Goal: Task Accomplishment & Management: Complete application form

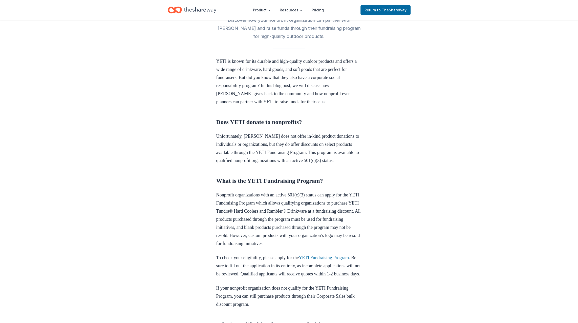
scroll to position [126, 0]
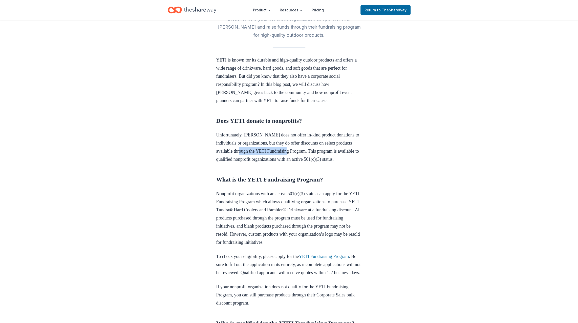
drag, startPoint x: 280, startPoint y: 151, endPoint x: 333, endPoint y: 151, distance: 53.1
click at [333, 151] on p "Unfortunately, YETI does not offer in-kind product donations to individuals or …" at bounding box center [289, 147] width 146 height 32
copy p "YETI Fundraising Program"
click at [337, 156] on p "Unfortunately, YETI does not offer in-kind product donations to individuals or …" at bounding box center [289, 147] width 146 height 32
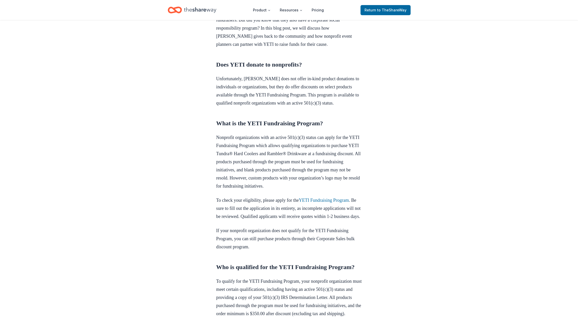
scroll to position [278, 0]
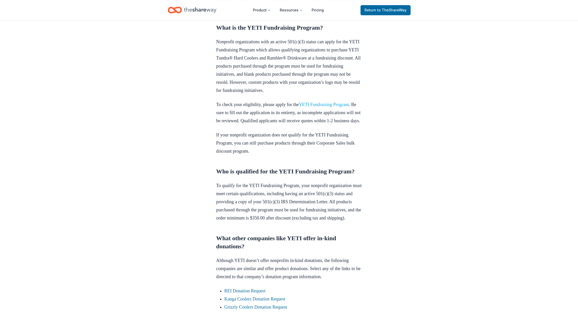
click at [324, 107] on link "YETI Fundraising Program" at bounding box center [324, 104] width 50 height 5
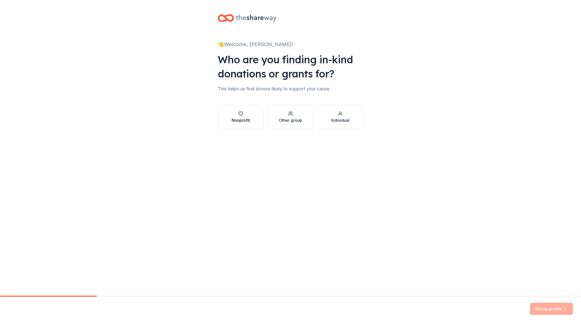
click at [229, 111] on button "Nonprofit" at bounding box center [241, 117] width 46 height 24
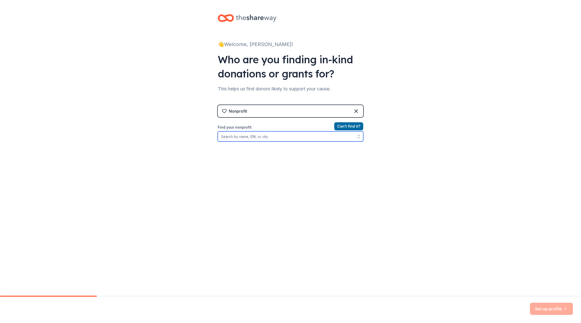
click at [262, 138] on input "Find your nonprofit" at bounding box center [291, 136] width 146 height 10
type input "Junior League of [GEOGRAPHIC_DATA]"
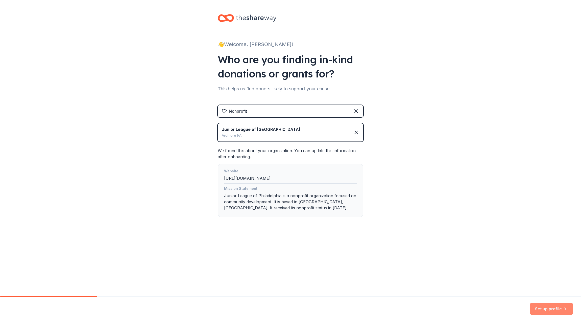
click at [546, 310] on button "Set up profile" at bounding box center [551, 308] width 43 height 12
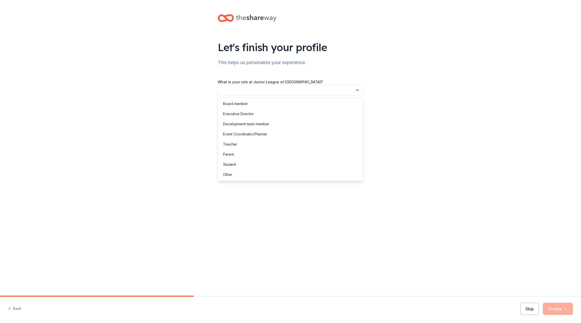
click at [261, 88] on button "button" at bounding box center [291, 90] width 146 height 11
click at [275, 133] on div "Event Coordinator/Planner" at bounding box center [290, 134] width 143 height 10
click at [279, 112] on button "button" at bounding box center [291, 112] width 146 height 11
click at [259, 123] on div "This is my first time!" at bounding box center [290, 126] width 143 height 10
click at [257, 129] on label "How did you hear about TheShareWay?" at bounding box center [253, 127] width 70 height 5
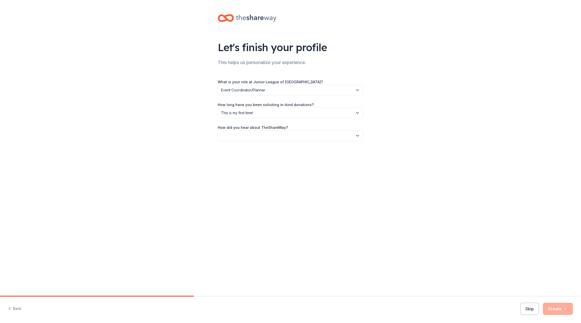
click at [257, 134] on button "button" at bounding box center [291, 135] width 146 height 11
click at [245, 156] on div "Online search" at bounding box center [234, 159] width 23 height 6
click at [558, 304] on button "Create" at bounding box center [558, 308] width 30 height 12
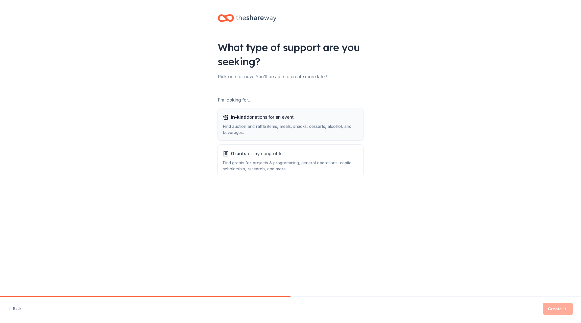
click at [253, 126] on div "Find auction and raffle items, meals, snacks, desserts, alcohol, and beverages." at bounding box center [290, 129] width 135 height 12
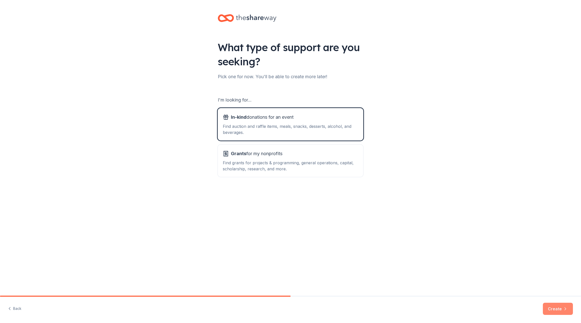
click at [566, 309] on icon "button" at bounding box center [565, 308] width 1 height 3
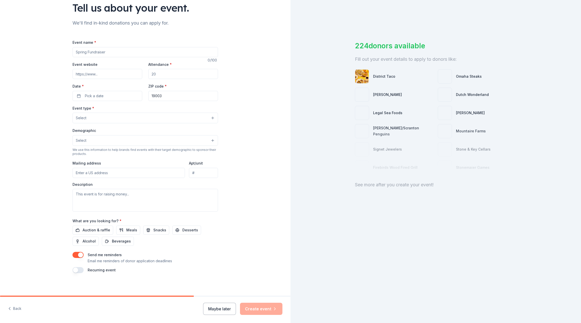
scroll to position [40, 0]
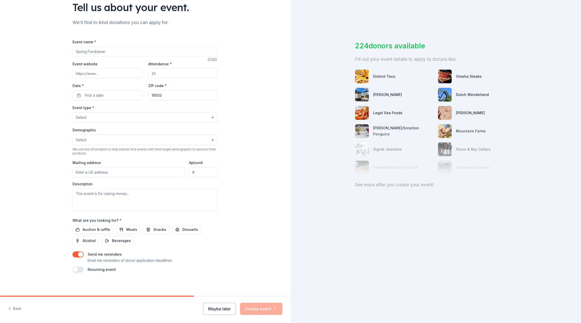
click at [76, 269] on button "button" at bounding box center [78, 269] width 11 height 6
click at [80, 269] on button "button" at bounding box center [78, 269] width 11 height 6
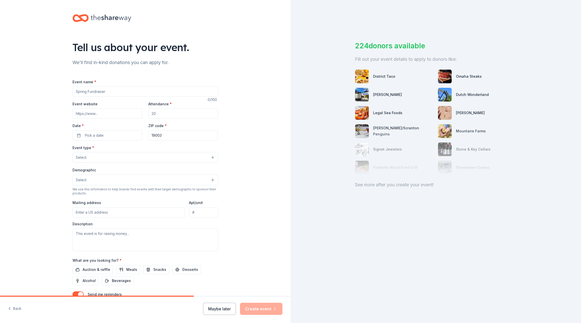
click at [101, 93] on input "Event name *" at bounding box center [146, 91] width 146 height 10
click at [119, 58] on div "Tell us about your event. We'll find in-kind donations you can apply for. Event…" at bounding box center [145, 168] width 162 height 336
click at [93, 154] on button "Select" at bounding box center [146, 157] width 146 height 11
click at [102, 201] on span "Health & wellness" at bounding box center [145, 202] width 137 height 7
click at [256, 195] on div "Tell us about your event. We'll find in-kind donations you can apply for. Event…" at bounding box center [145, 168] width 291 height 337
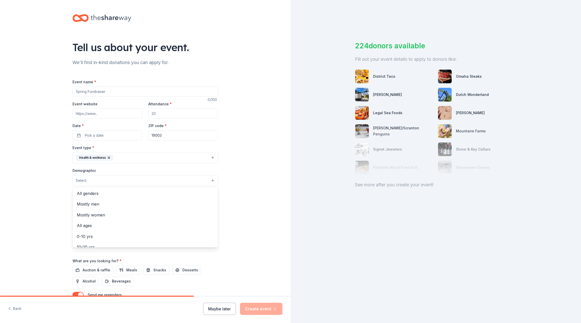
click at [102, 180] on button "Select" at bounding box center [146, 180] width 146 height 11
click at [103, 215] on span "Mostly women" at bounding box center [145, 214] width 137 height 7
click at [246, 204] on div "Tell us about your event. We'll find in-kind donations you can apply for. Event…" at bounding box center [145, 168] width 291 height 337
click at [162, 179] on button "Mostly women" at bounding box center [146, 180] width 146 height 11
click at [253, 226] on div "Tell us about your event. We'll find in-kind donations you can apply for. Event…" at bounding box center [145, 168] width 291 height 337
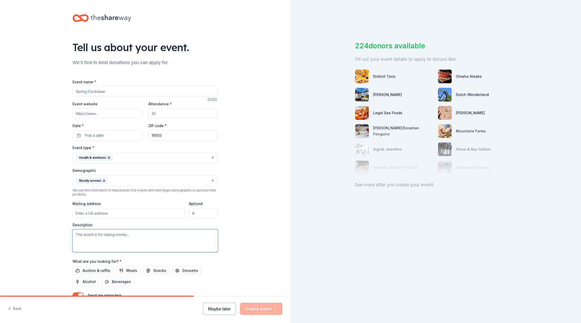
click at [128, 237] on textarea at bounding box center [146, 240] width 146 height 23
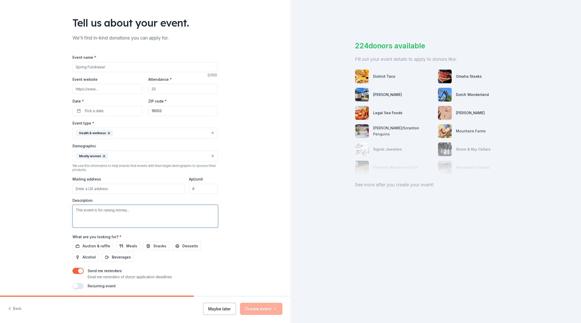
scroll to position [41, 0]
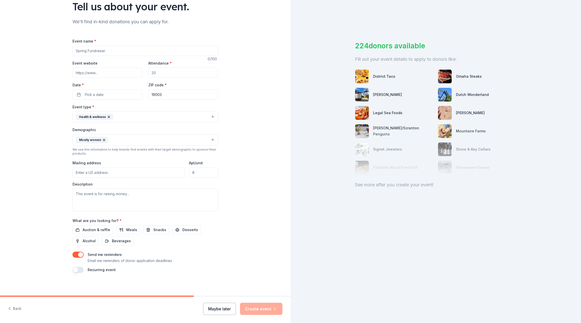
click at [220, 308] on button "Maybe later" at bounding box center [219, 308] width 33 height 12
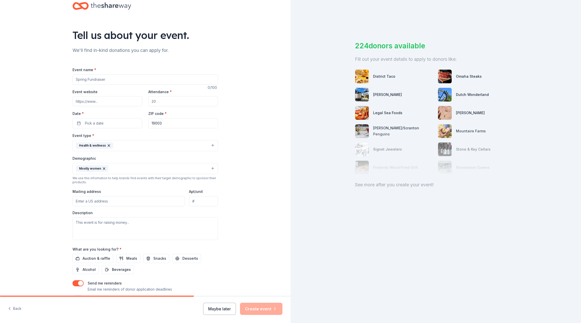
scroll to position [0, 0]
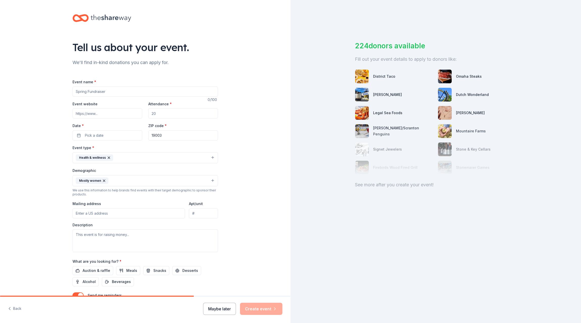
click at [230, 309] on button "Maybe later" at bounding box center [219, 308] width 33 height 12
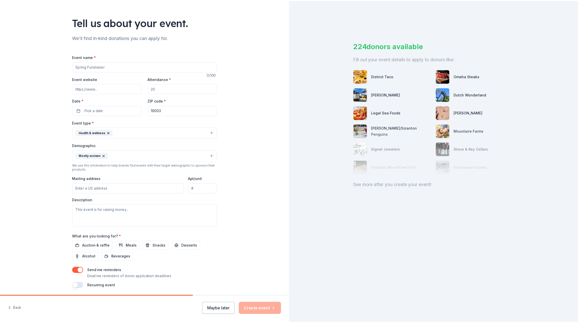
scroll to position [41, 0]
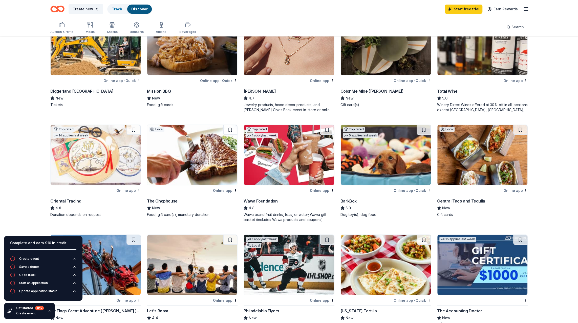
scroll to position [76, 0]
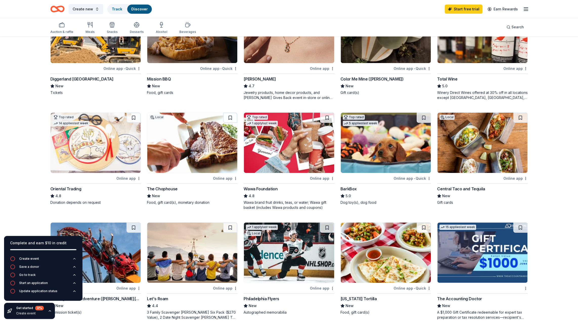
click at [27, 198] on div "Complete and earn $10 in credit Create event Save a donor Go to track Start an …" at bounding box center [289, 300] width 578 height 678
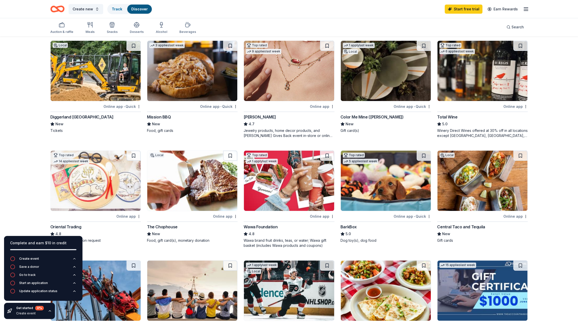
scroll to position [0, 0]
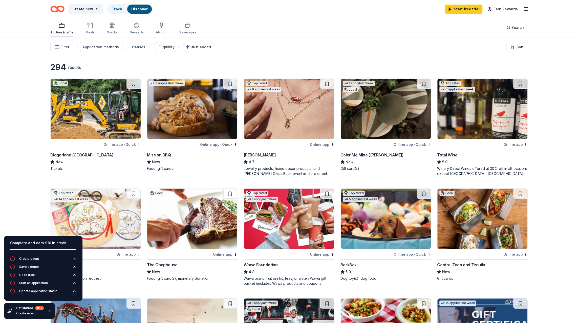
click at [63, 29] on div "Auction & raffle" at bounding box center [61, 28] width 23 height 12
click at [479, 207] on img at bounding box center [482, 218] width 90 height 60
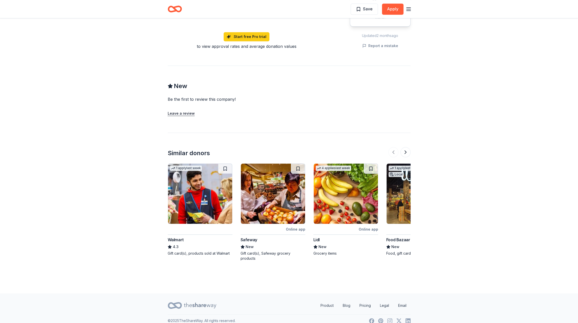
scroll to position [364, 0]
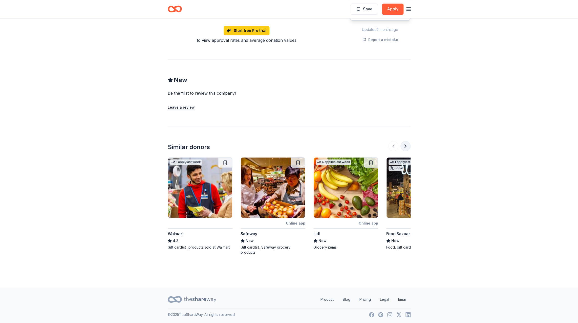
click at [404, 145] on button at bounding box center [405, 146] width 10 height 10
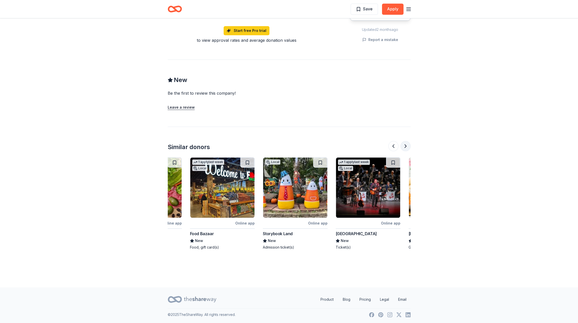
scroll to position [0, 218]
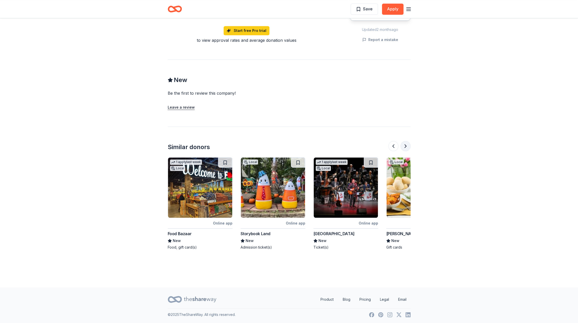
click at [404, 145] on button at bounding box center [405, 146] width 10 height 10
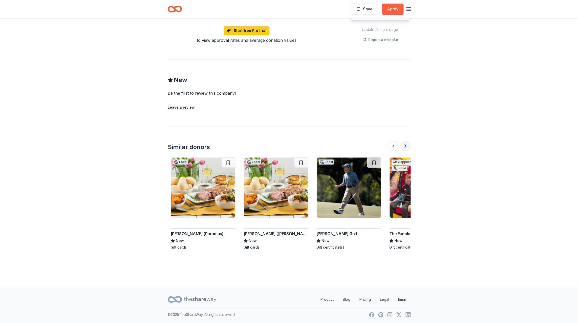
scroll to position [0, 437]
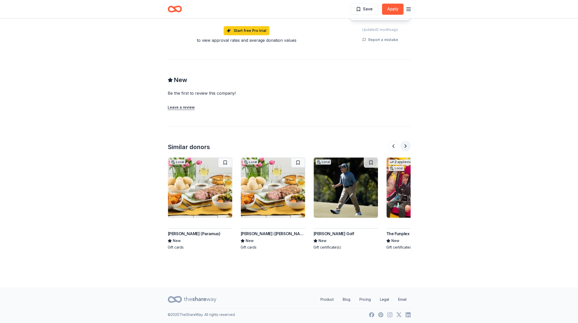
click at [404, 145] on button at bounding box center [405, 146] width 10 height 10
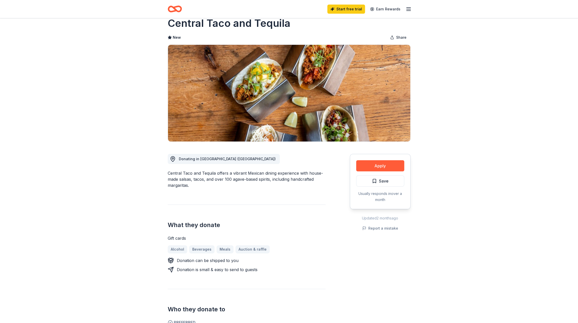
scroll to position [0, 0]
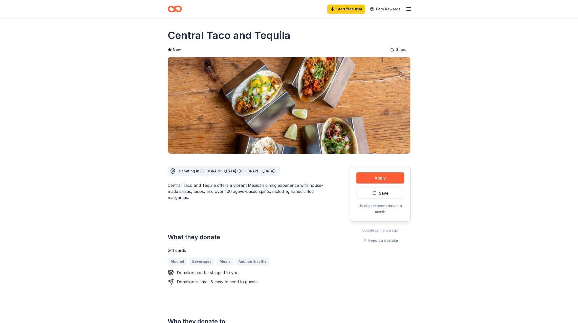
click at [177, 8] on icon "Home" at bounding box center [175, 9] width 14 height 12
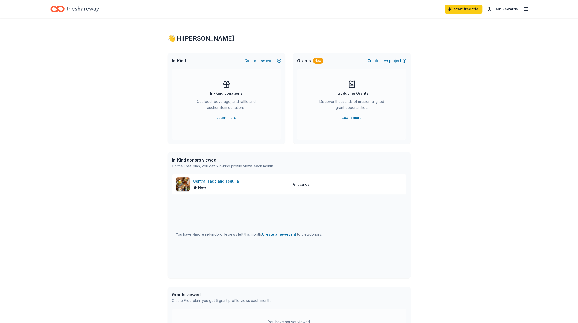
click at [89, 12] on icon "Home" at bounding box center [82, 9] width 32 height 10
